Goal: Information Seeking & Learning: Learn about a topic

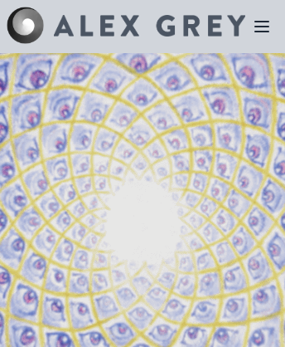
click at [262, 27] on icon at bounding box center [261, 27] width 13 height 10
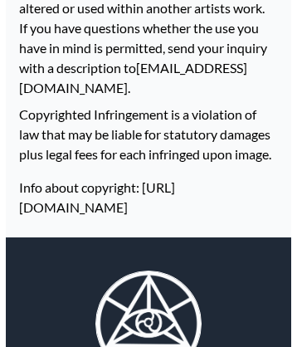
scroll to position [3156, 0]
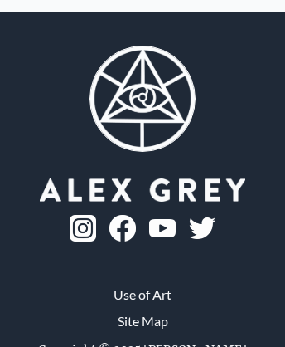
click at [136, 215] on img at bounding box center [122, 228] width 27 height 27
